Goal: Information Seeking & Learning: Learn about a topic

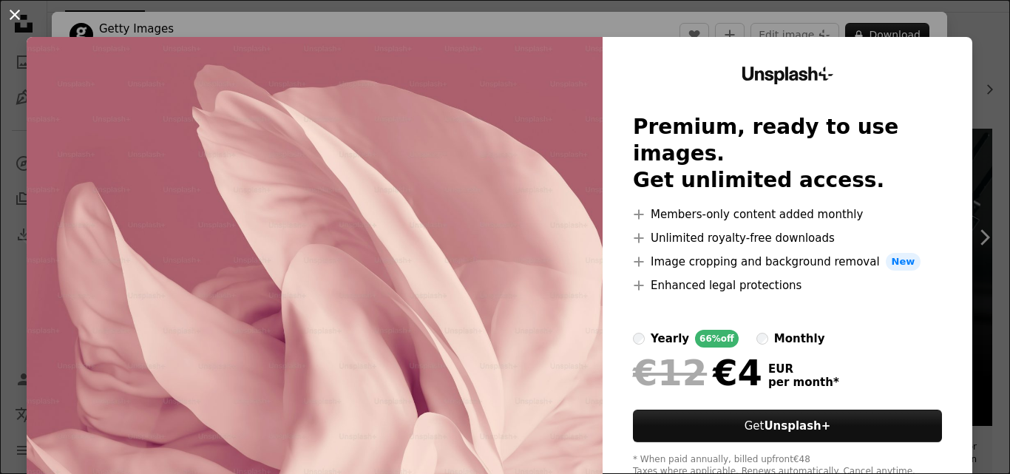
click at [21, 18] on button "An X shape" at bounding box center [15, 15] width 18 height 18
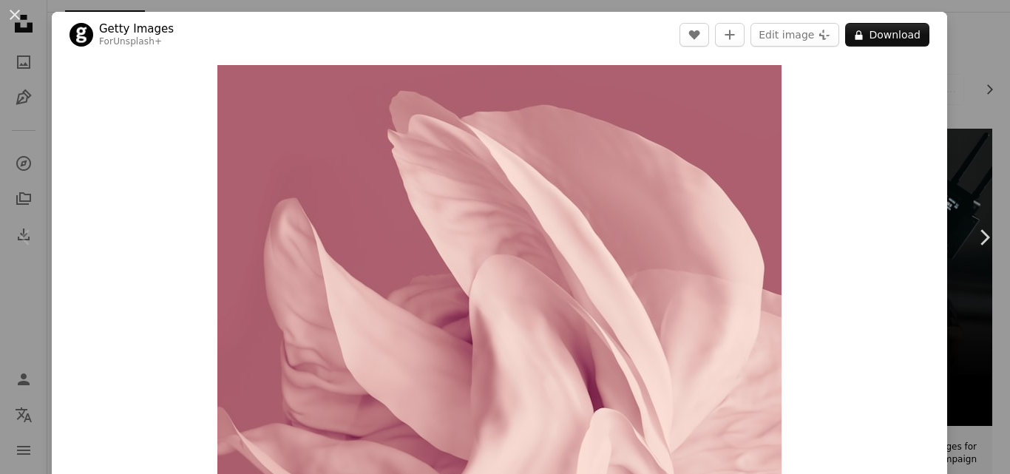
click at [961, 52] on div "An X shape Chevron left Chevron right Getty Images For Unsplash+ A heart A plus…" at bounding box center [505, 237] width 1010 height 474
